Goal: Task Accomplishment & Management: Use online tool/utility

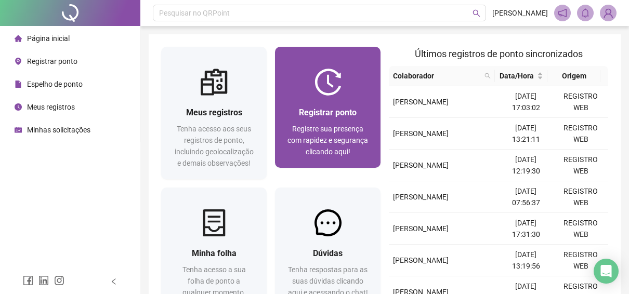
click at [359, 72] on div at bounding box center [328, 82] width 106 height 27
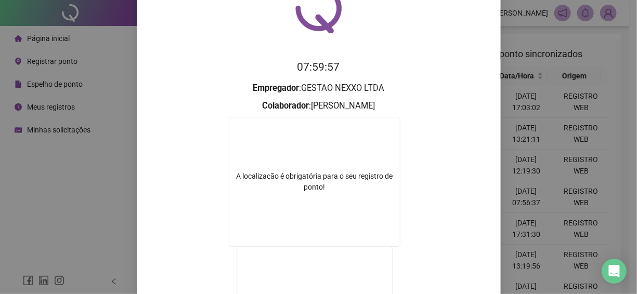
scroll to position [104, 0]
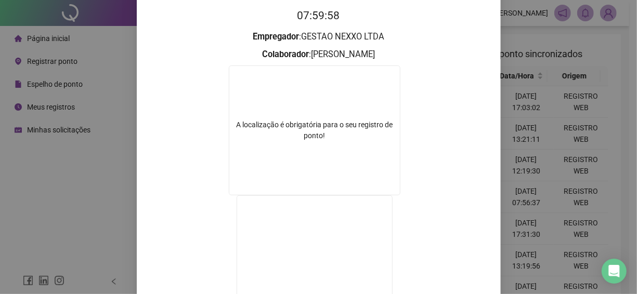
click at [521, 105] on div "Registro de ponto web 07:59:58 Empregador : GESTAO NEXXO LTDA Colaborador : [PE…" at bounding box center [318, 147] width 637 height 294
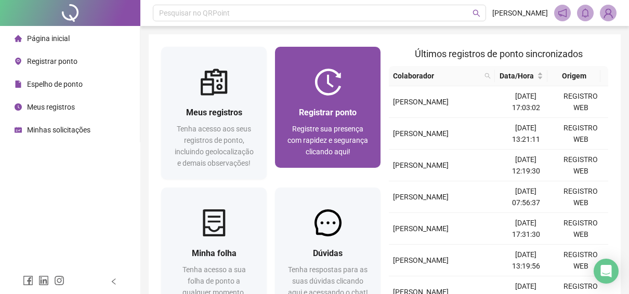
click at [347, 106] on div "Registrar ponto" at bounding box center [327, 112] width 81 height 13
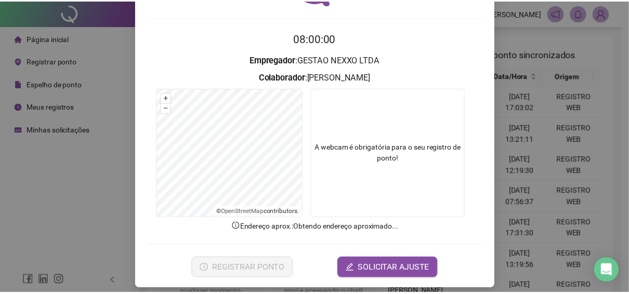
scroll to position [88, 0]
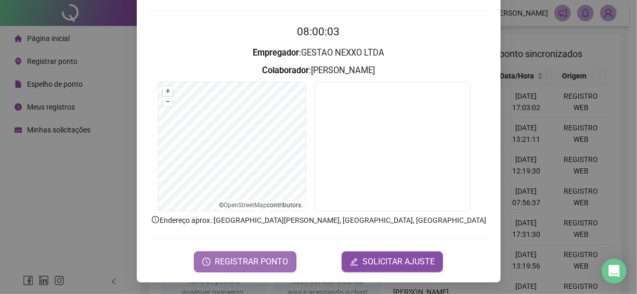
click at [257, 264] on span "REGISTRAR PONTO" at bounding box center [251, 262] width 73 height 12
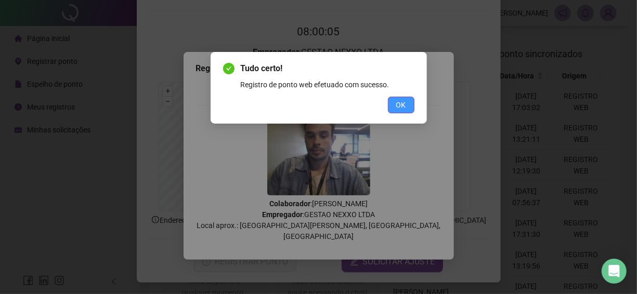
click at [396, 105] on span "OK" at bounding box center [401, 104] width 10 height 11
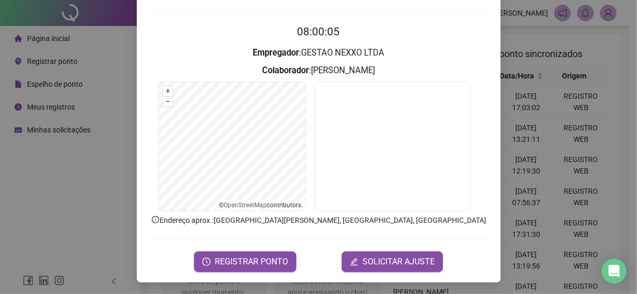
click at [596, 95] on div "Registro de ponto web 08:00:05 Empregador : GESTAO NEXXO LTDA Colaborador : [PE…" at bounding box center [318, 147] width 637 height 294
